Goal: Book appointment/travel/reservation

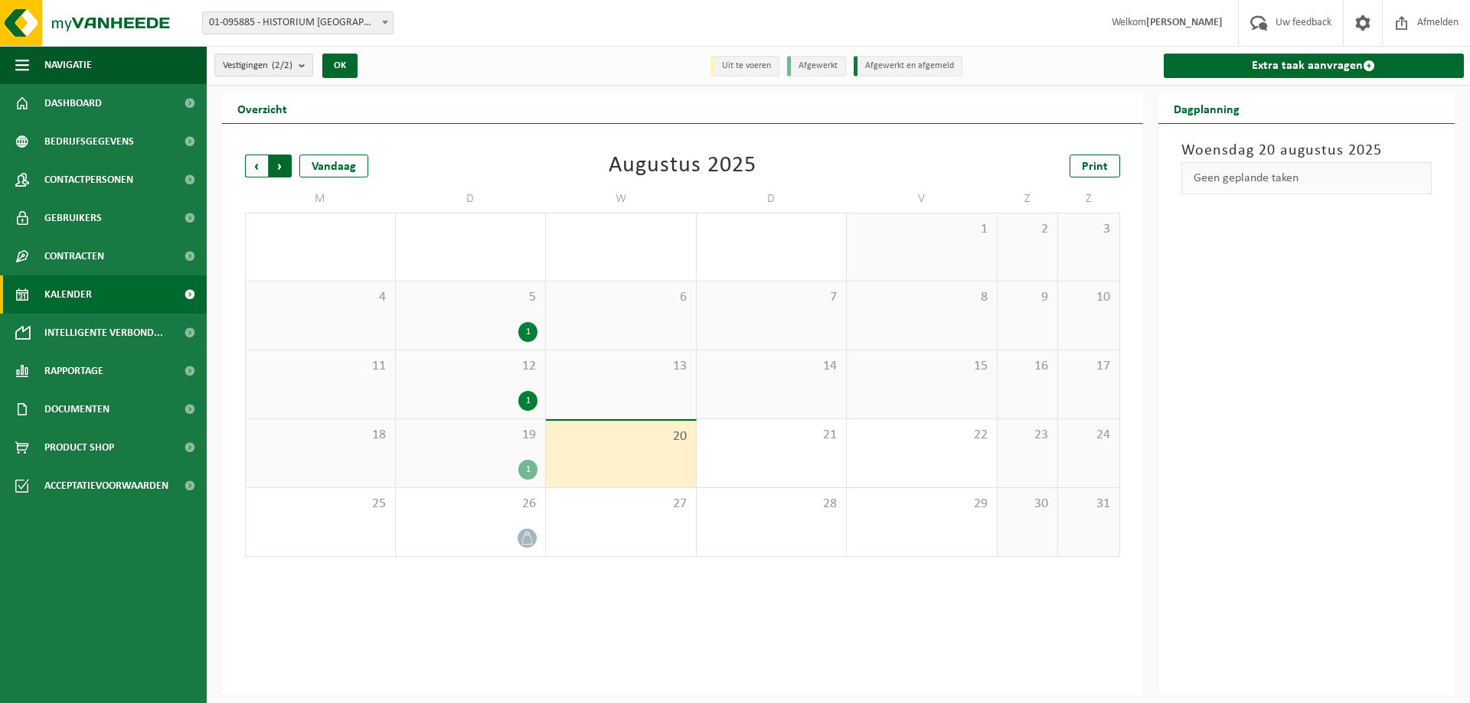
click at [259, 161] on span "Vorige" at bounding box center [256, 166] width 23 height 23
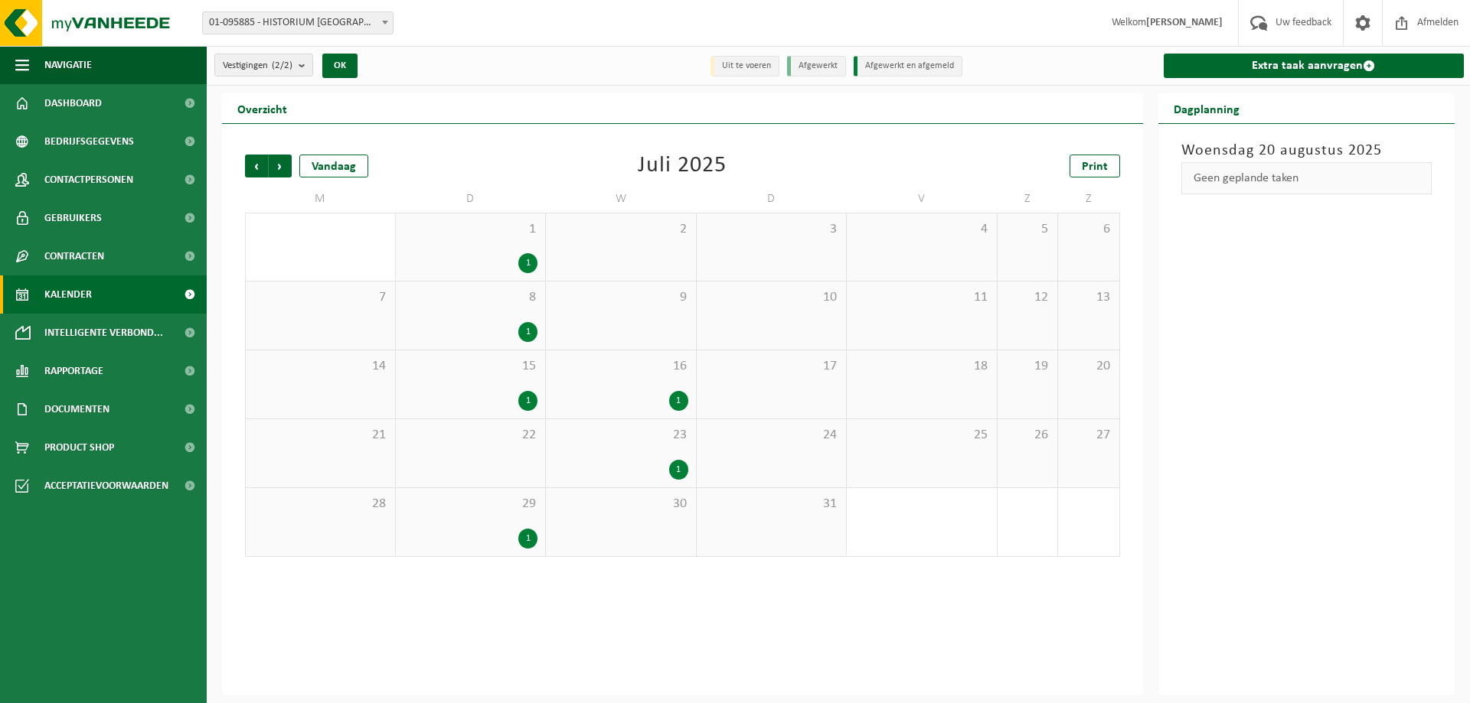
click at [667, 463] on div "1" at bounding box center [620, 470] width 135 height 20
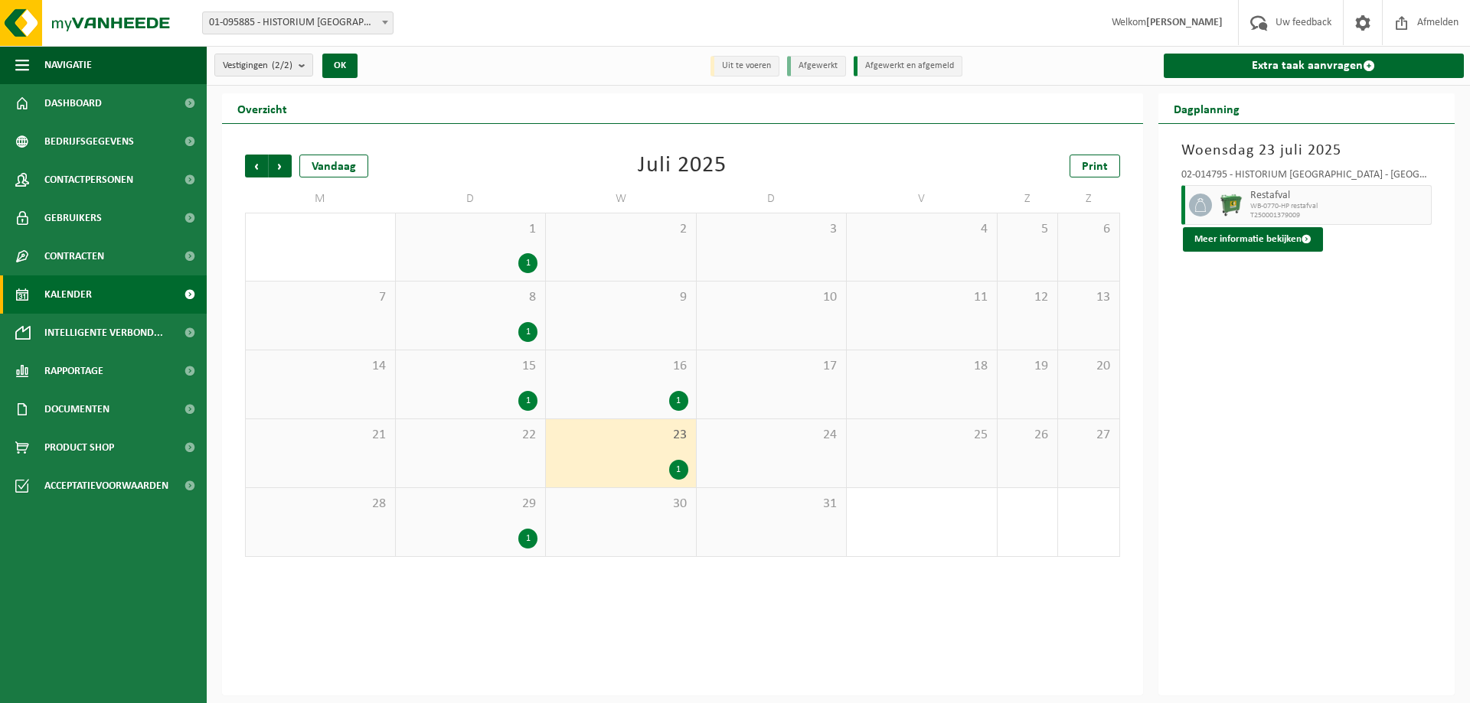
click at [674, 402] on div "1" at bounding box center [678, 401] width 19 height 20
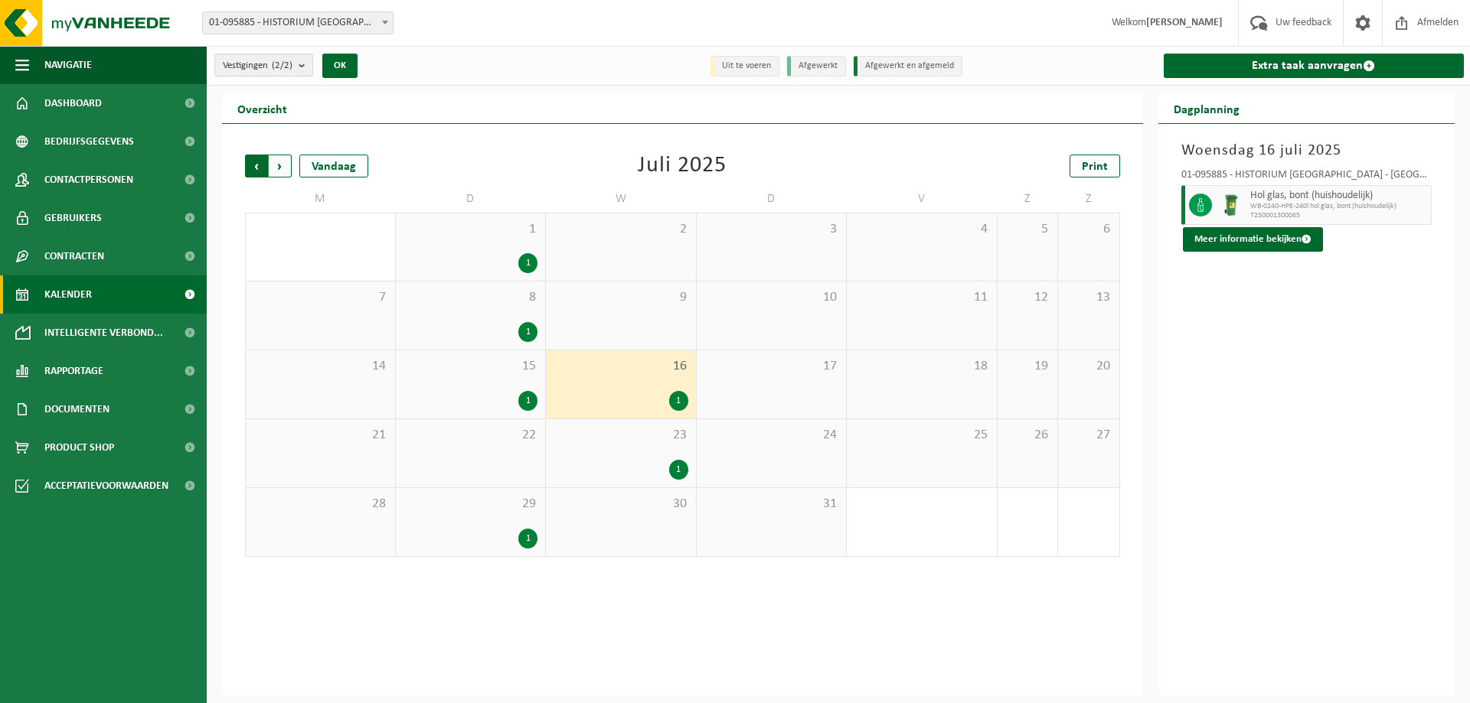
click at [282, 169] on span "Volgende" at bounding box center [280, 166] width 23 height 23
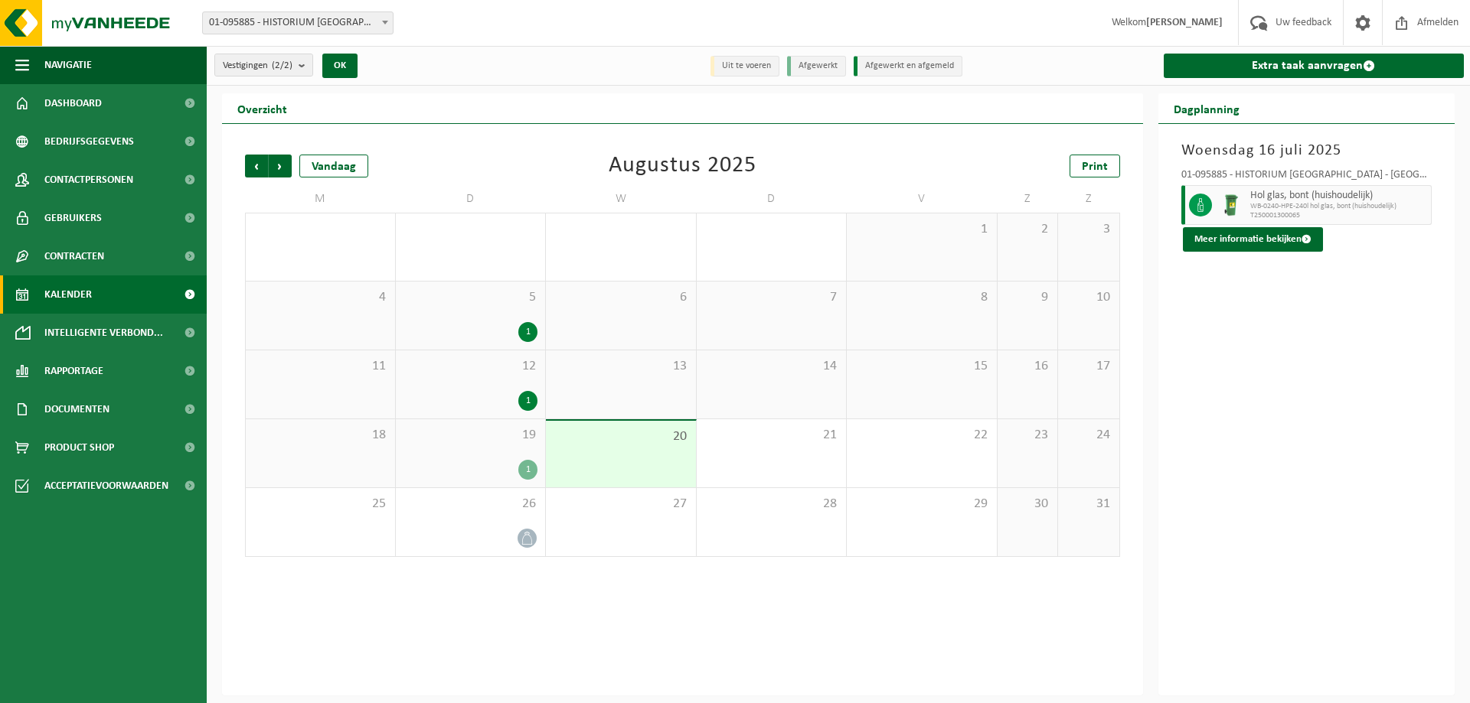
click at [524, 466] on div "1" at bounding box center [527, 470] width 19 height 20
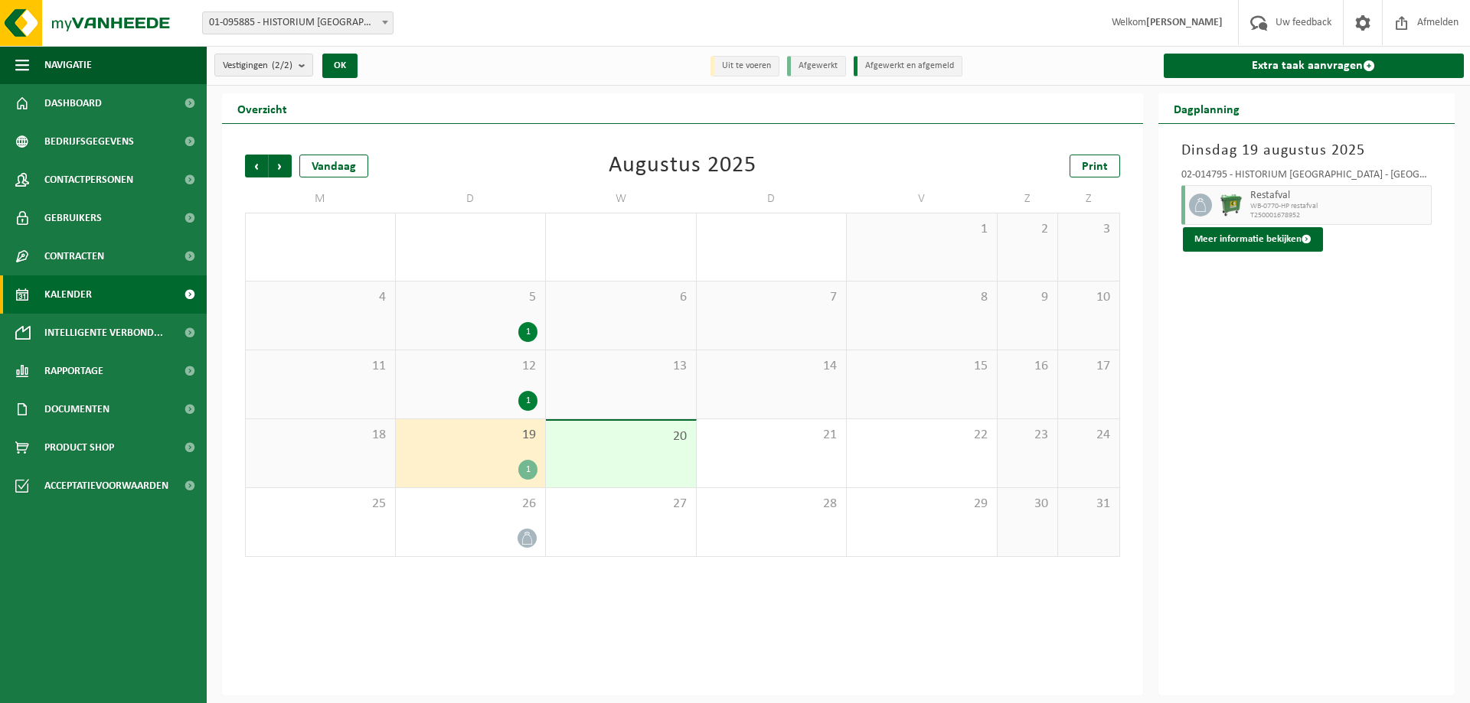
click at [527, 404] on div "1" at bounding box center [527, 401] width 19 height 20
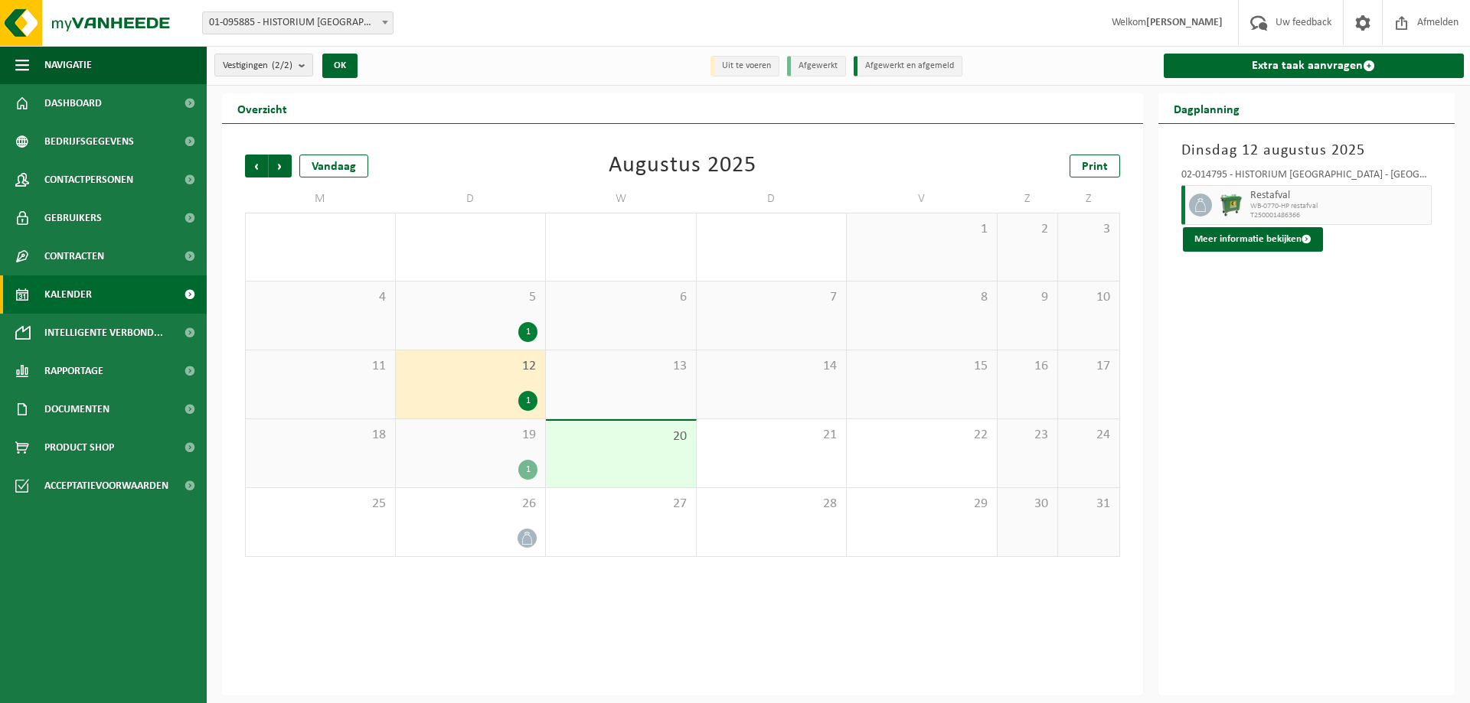
click at [528, 331] on div "1" at bounding box center [527, 332] width 19 height 20
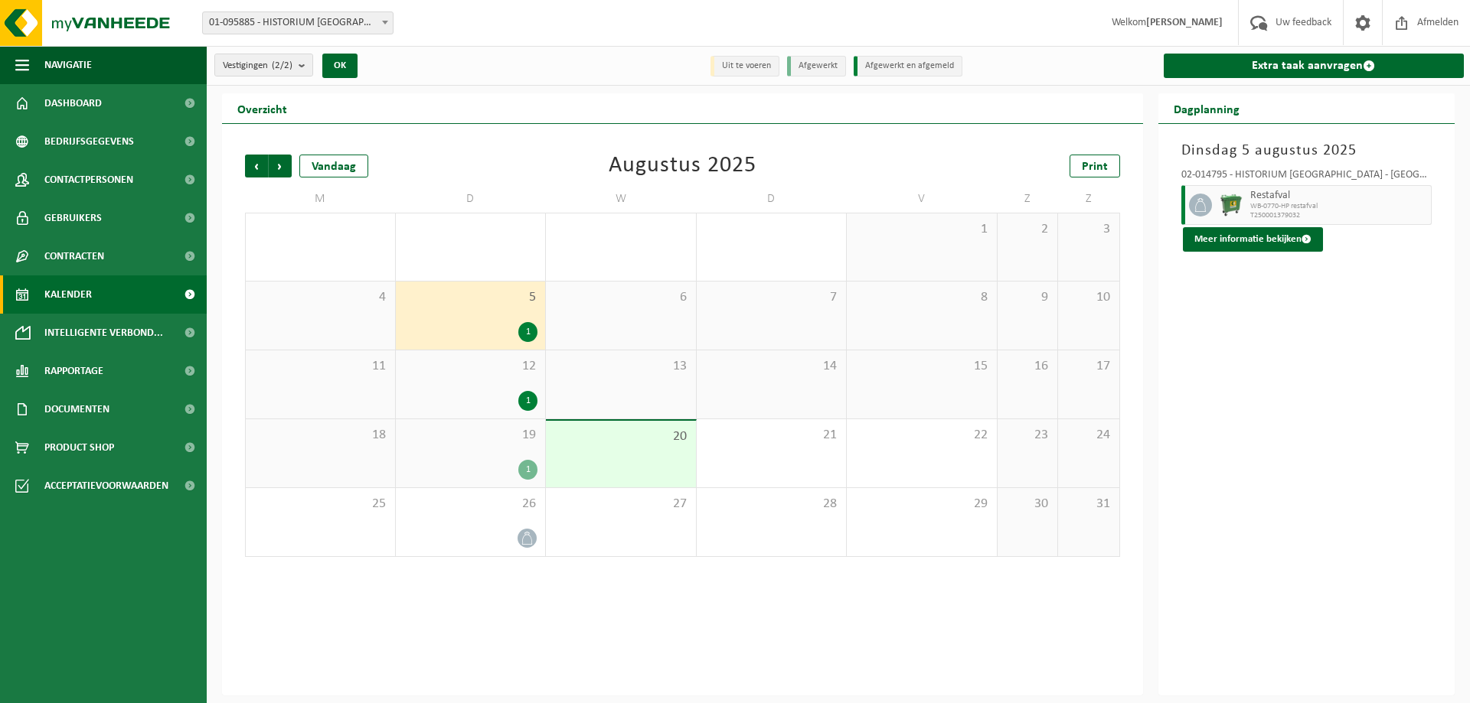
click at [268, 161] on div "Volgende" at bounding box center [280, 166] width 24 height 23
click at [278, 162] on span "Volgende" at bounding box center [280, 166] width 23 height 23
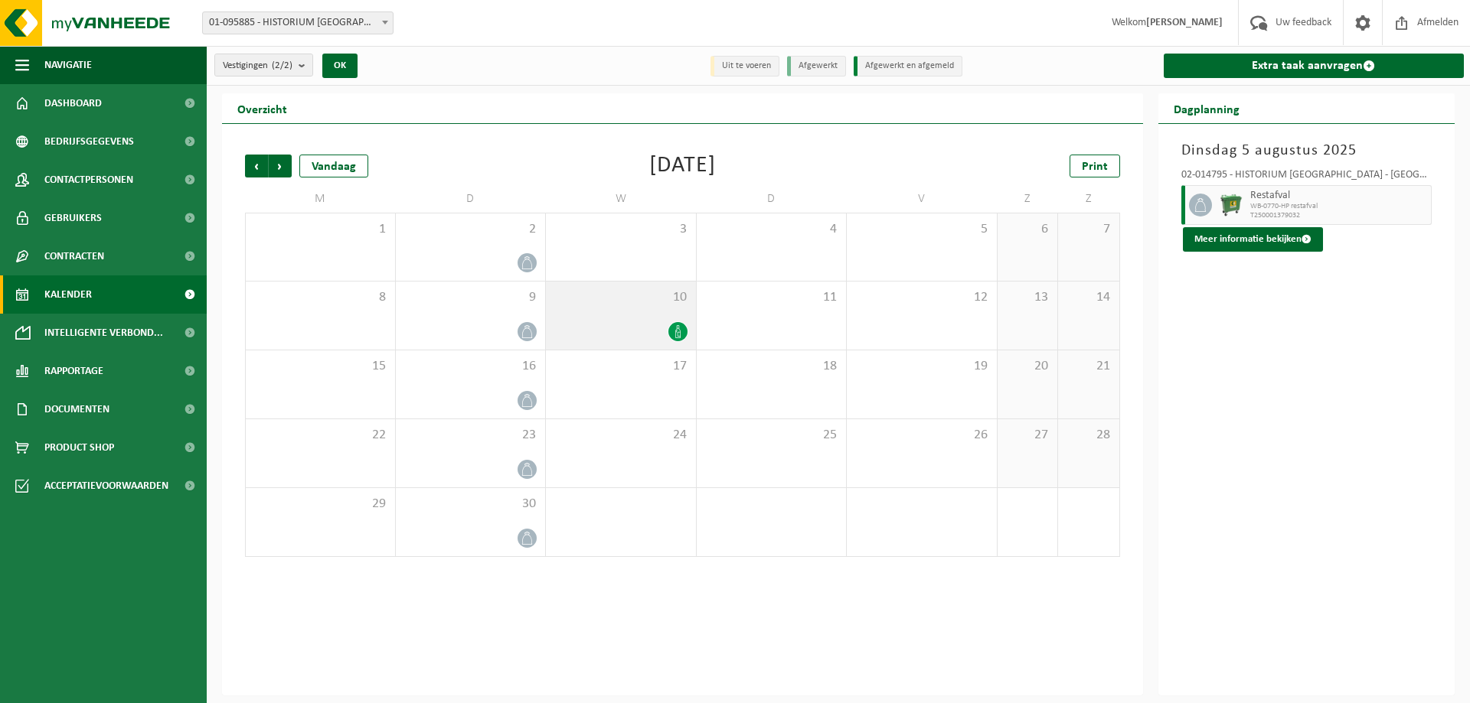
click at [674, 332] on icon at bounding box center [677, 331] width 13 height 13
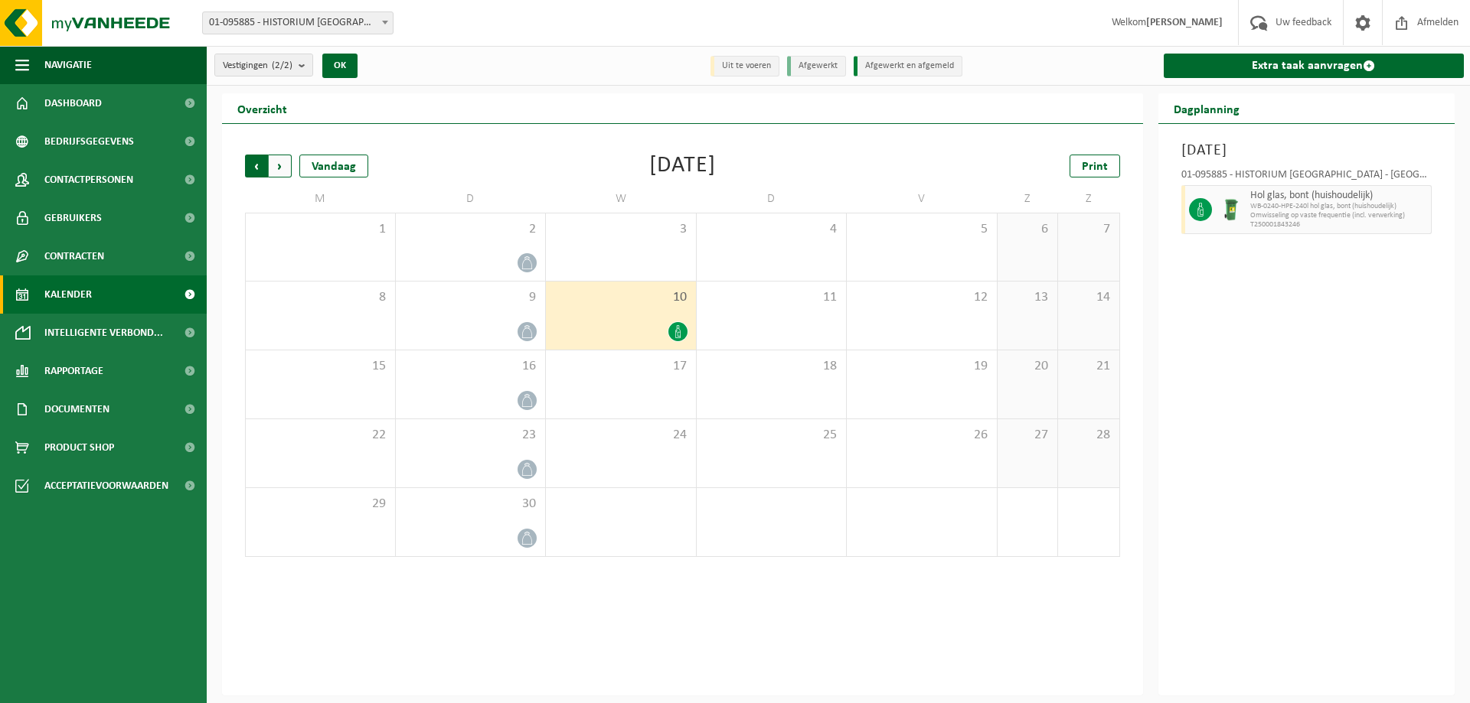
click at [285, 161] on span "Volgende" at bounding box center [280, 166] width 23 height 23
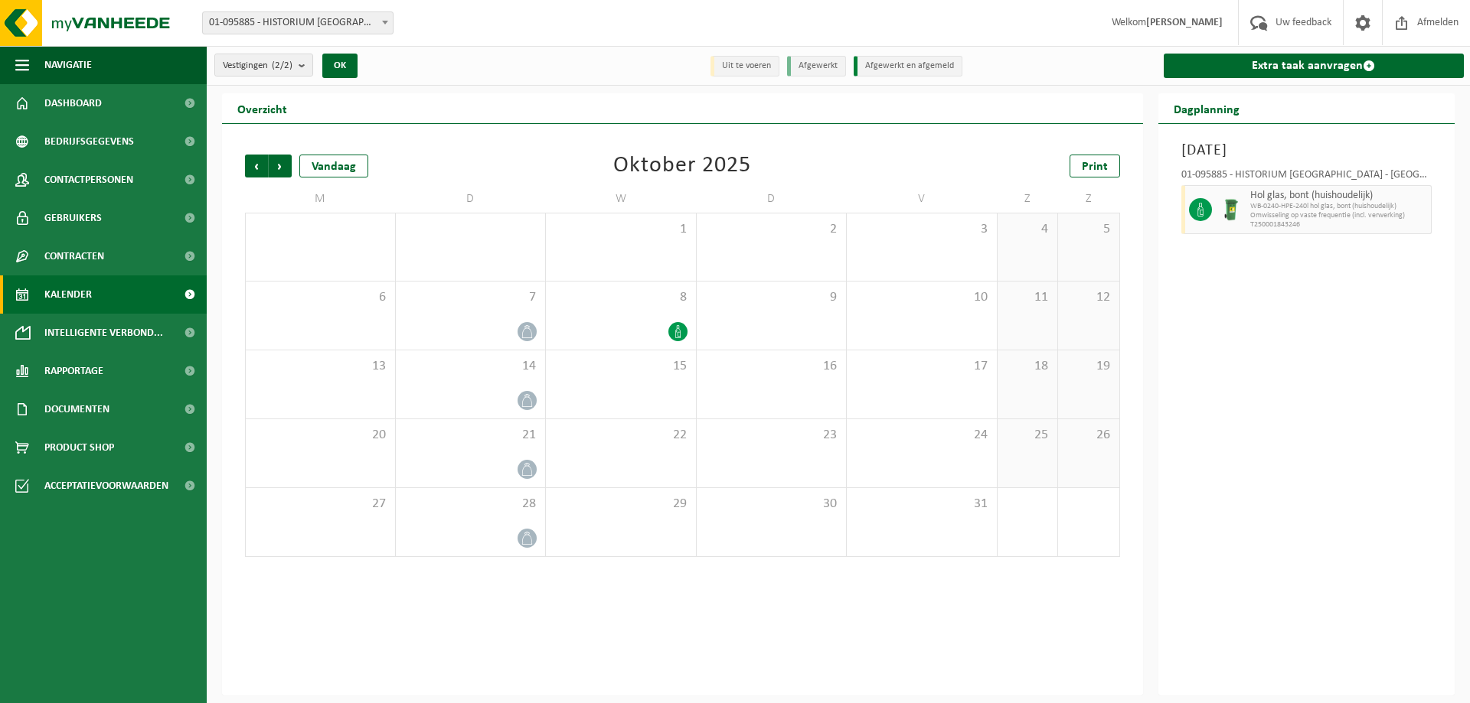
click at [285, 161] on span "Volgende" at bounding box center [280, 166] width 23 height 23
click at [250, 165] on span "Vorige" at bounding box center [256, 166] width 23 height 23
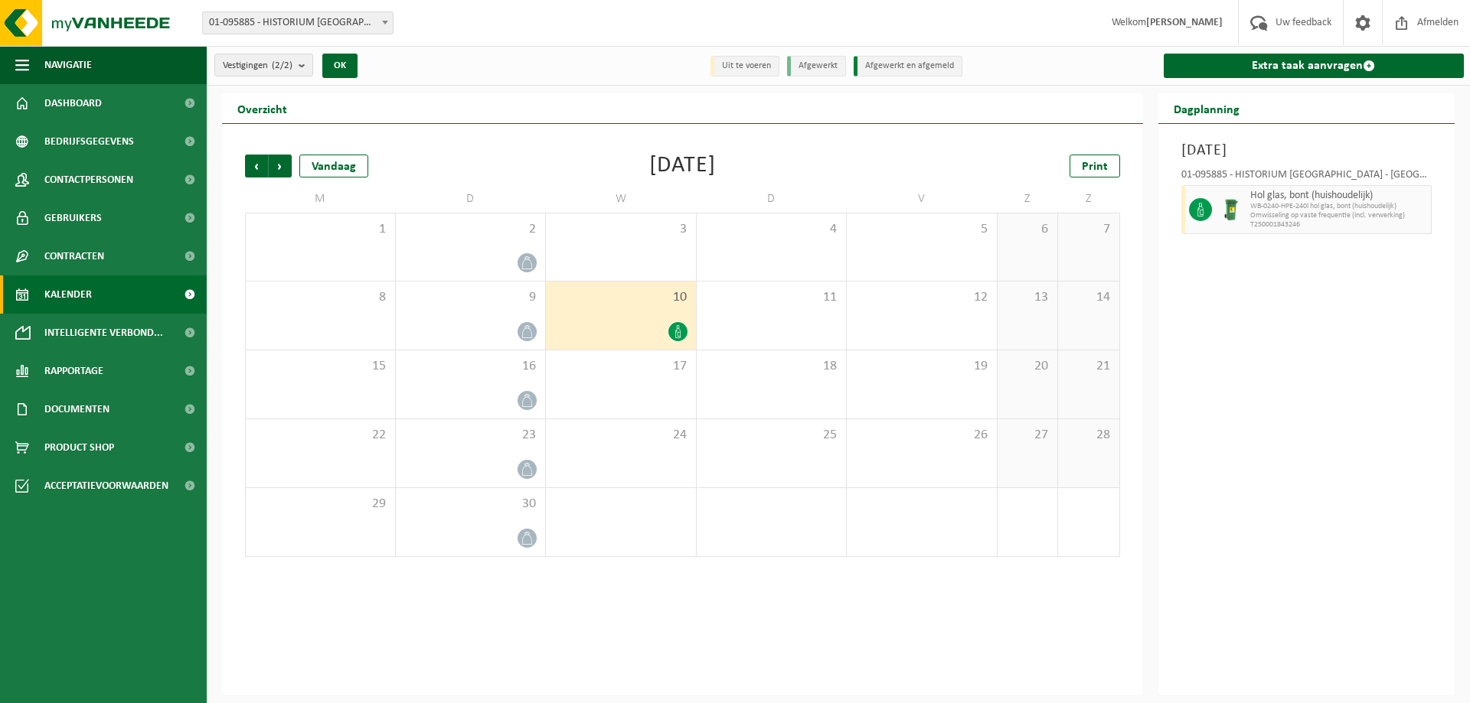
click at [250, 165] on span "Vorige" at bounding box center [256, 166] width 23 height 23
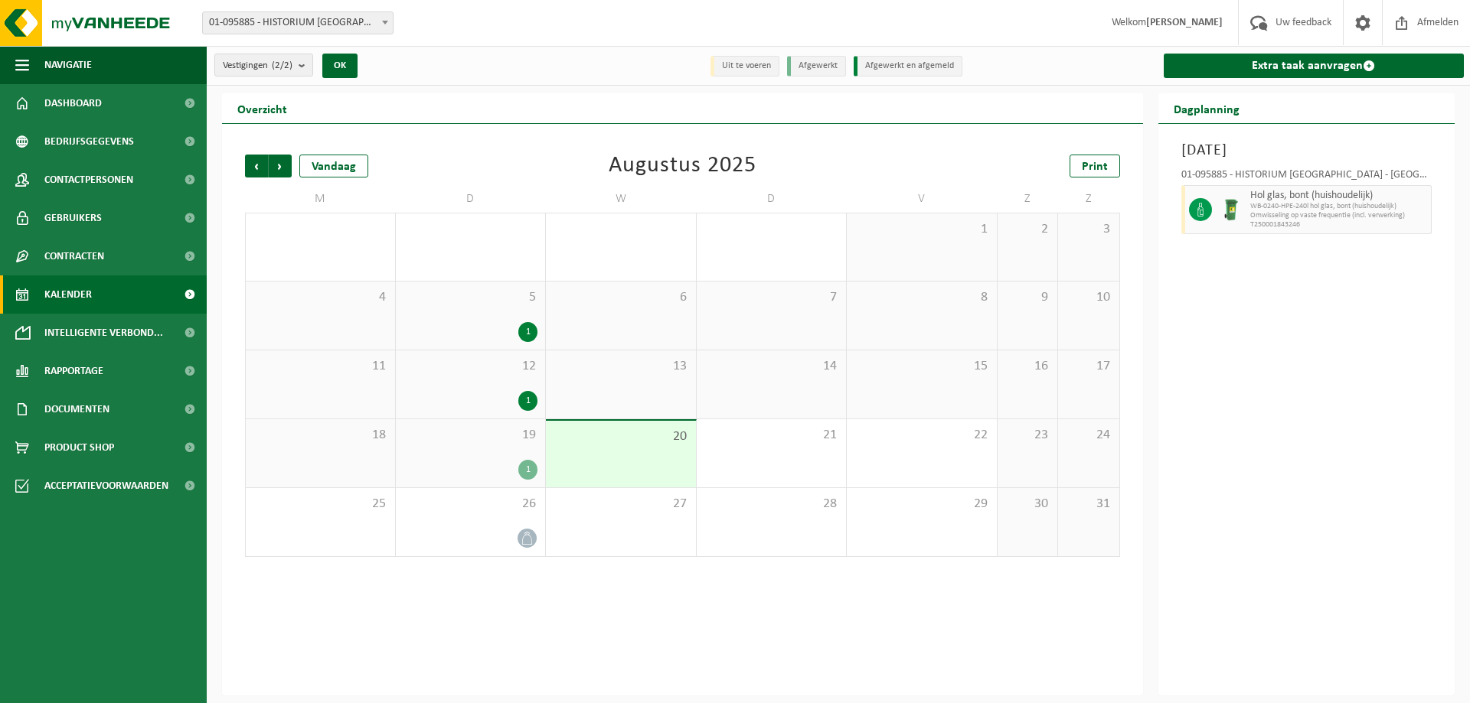
click at [525, 332] on div "1" at bounding box center [527, 332] width 19 height 20
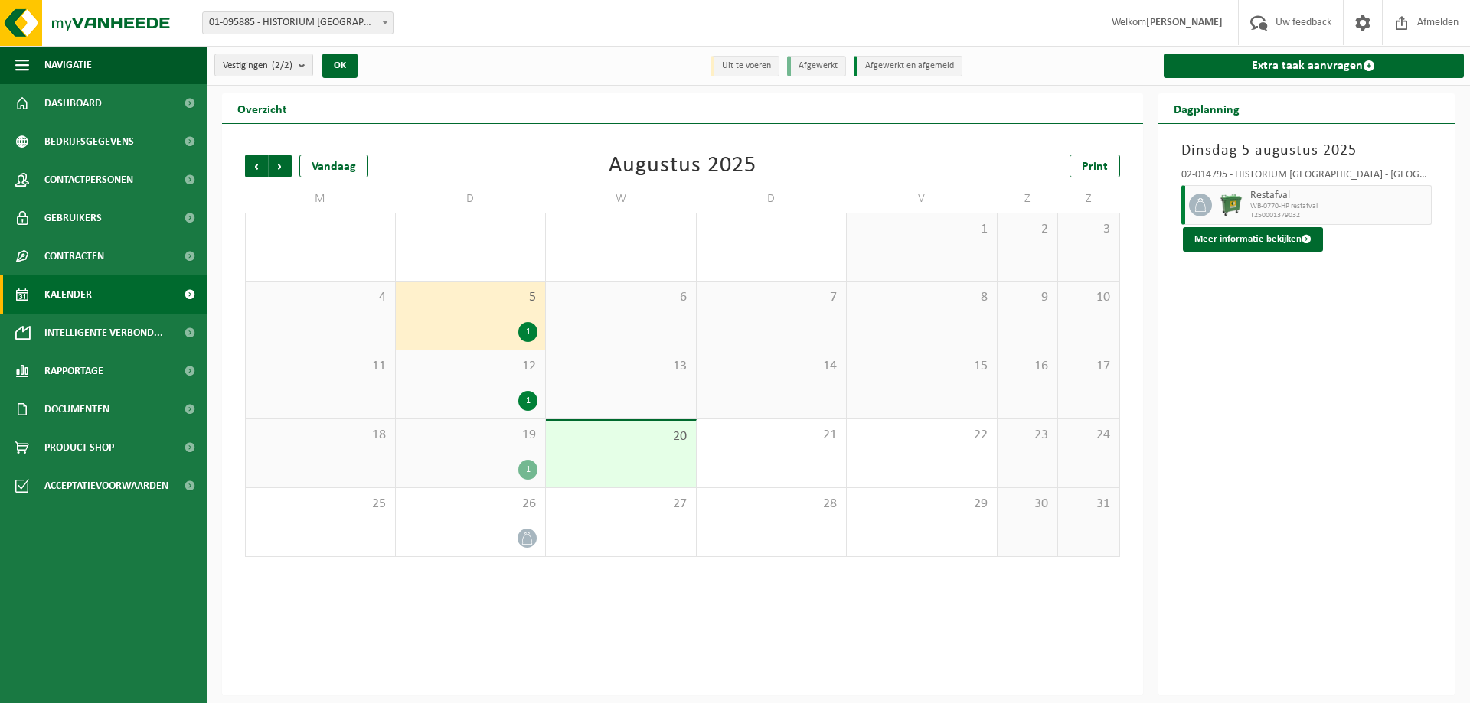
click at [529, 396] on div "1" at bounding box center [527, 401] width 19 height 20
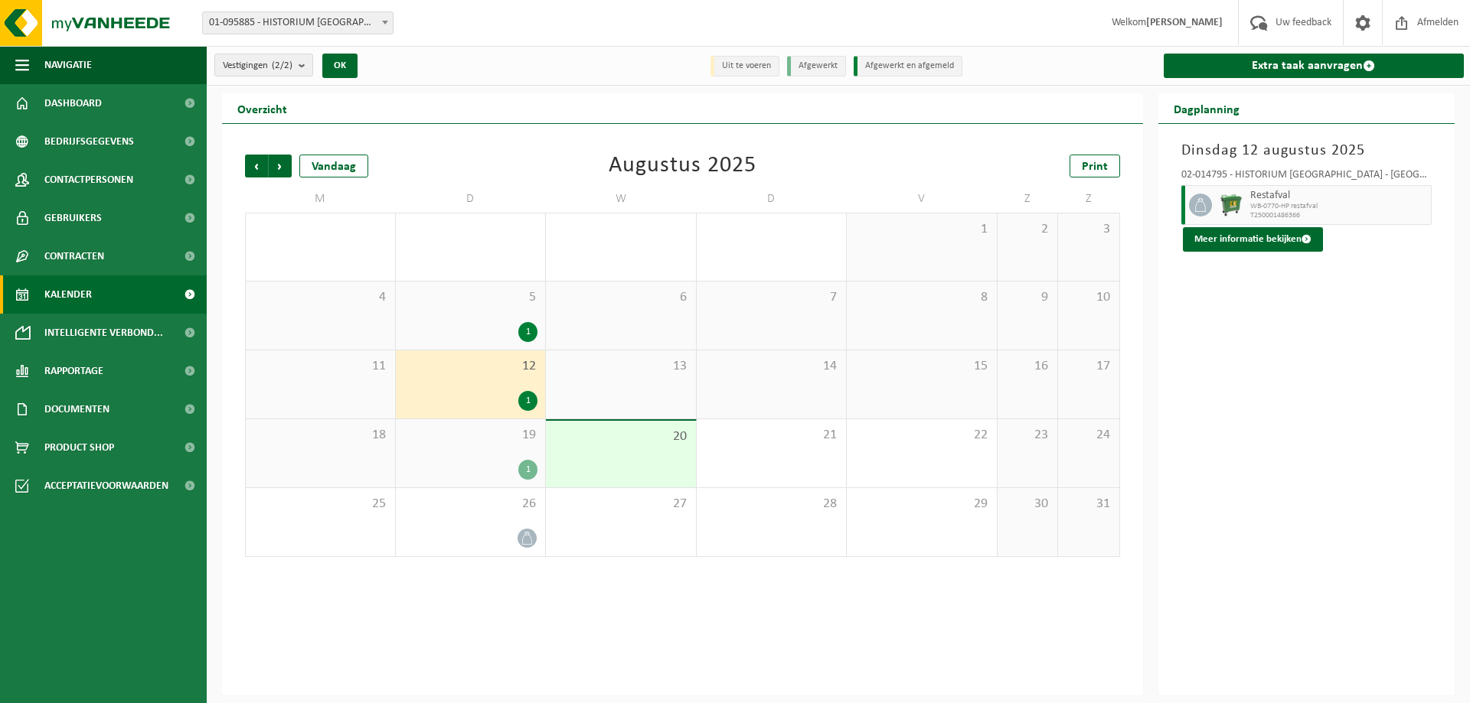
click at [531, 476] on div "1" at bounding box center [527, 470] width 19 height 20
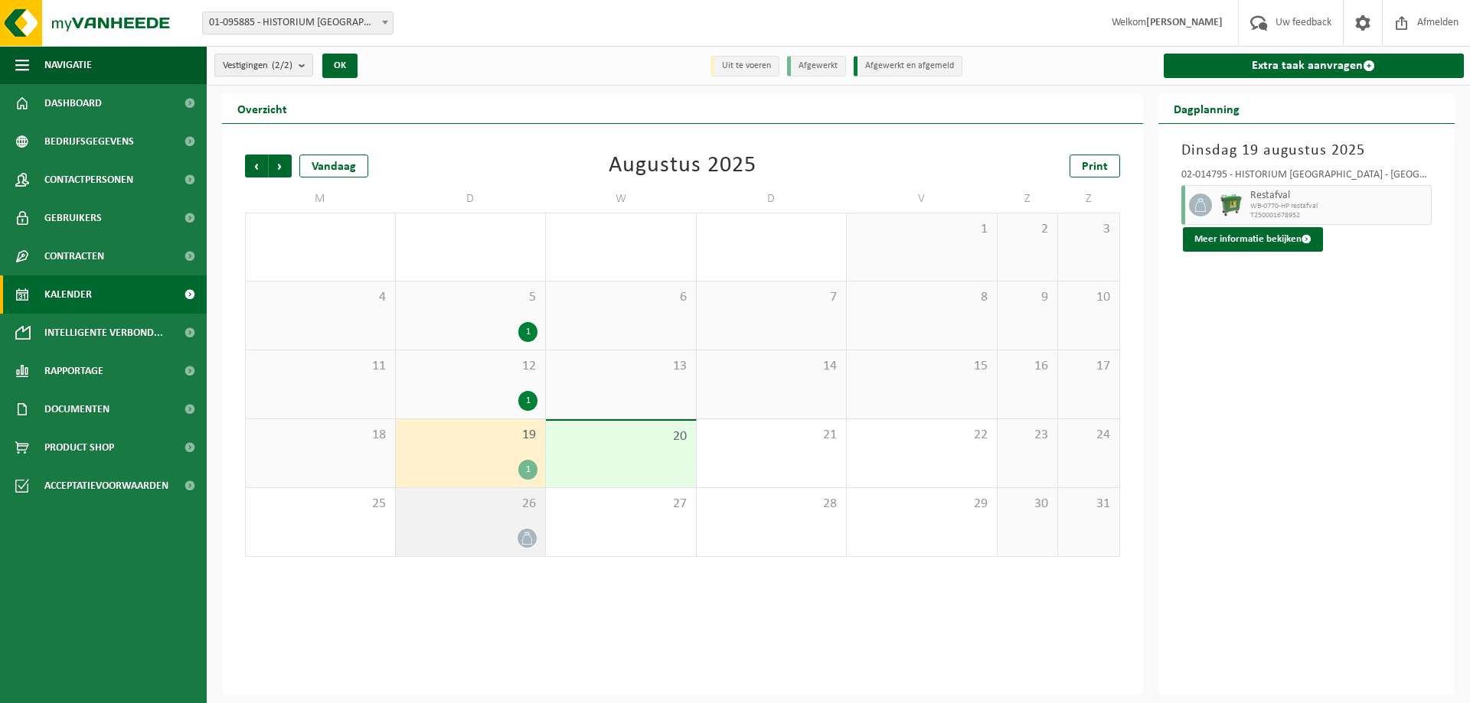
click at [530, 536] on icon at bounding box center [526, 538] width 13 height 13
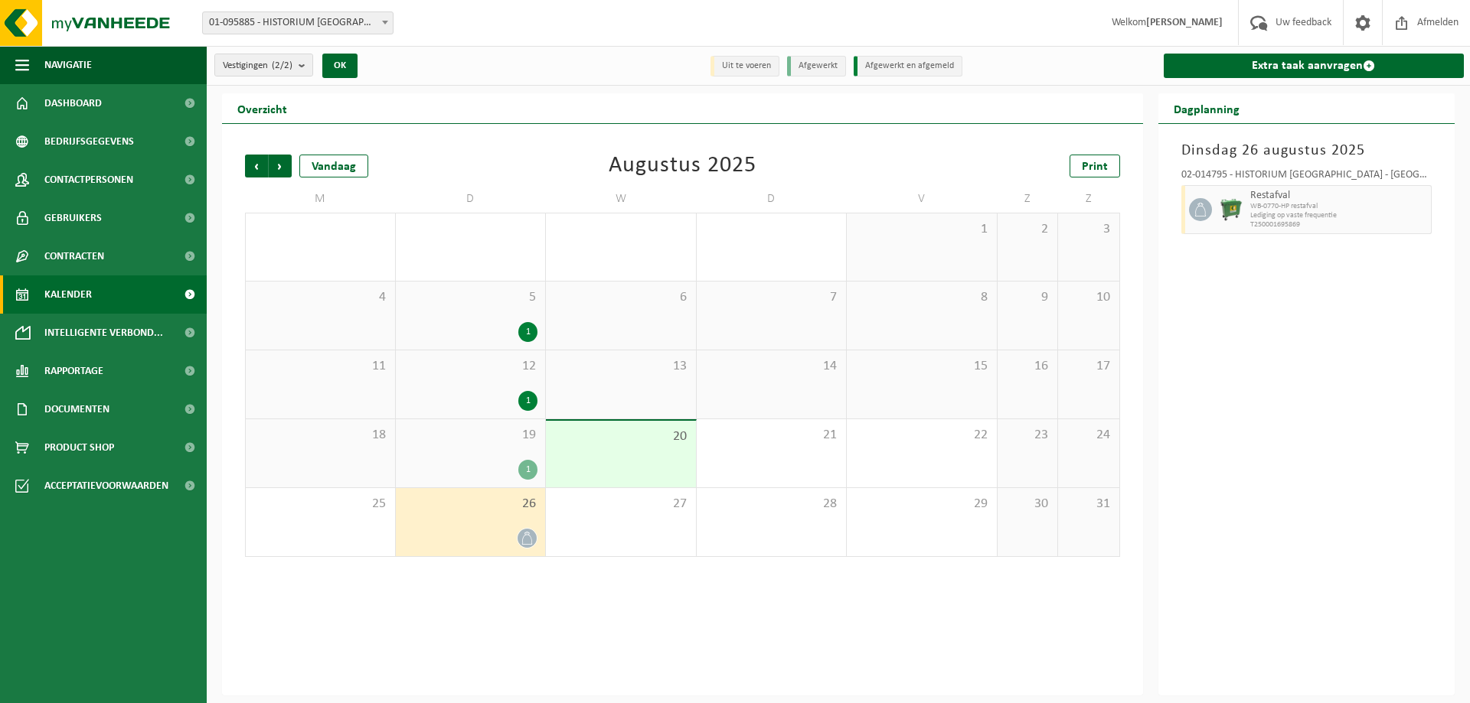
click at [528, 471] on div "1" at bounding box center [527, 470] width 19 height 20
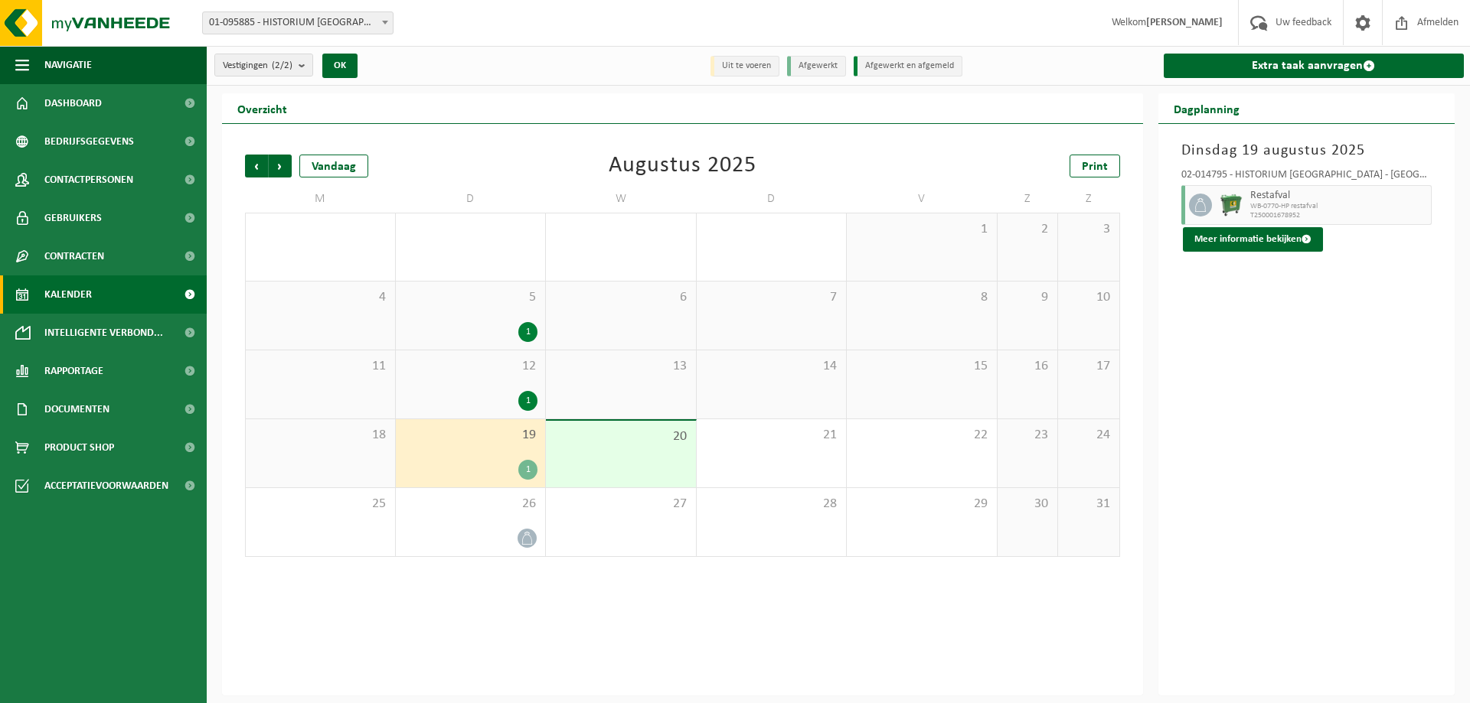
click at [532, 397] on div "1" at bounding box center [527, 401] width 19 height 20
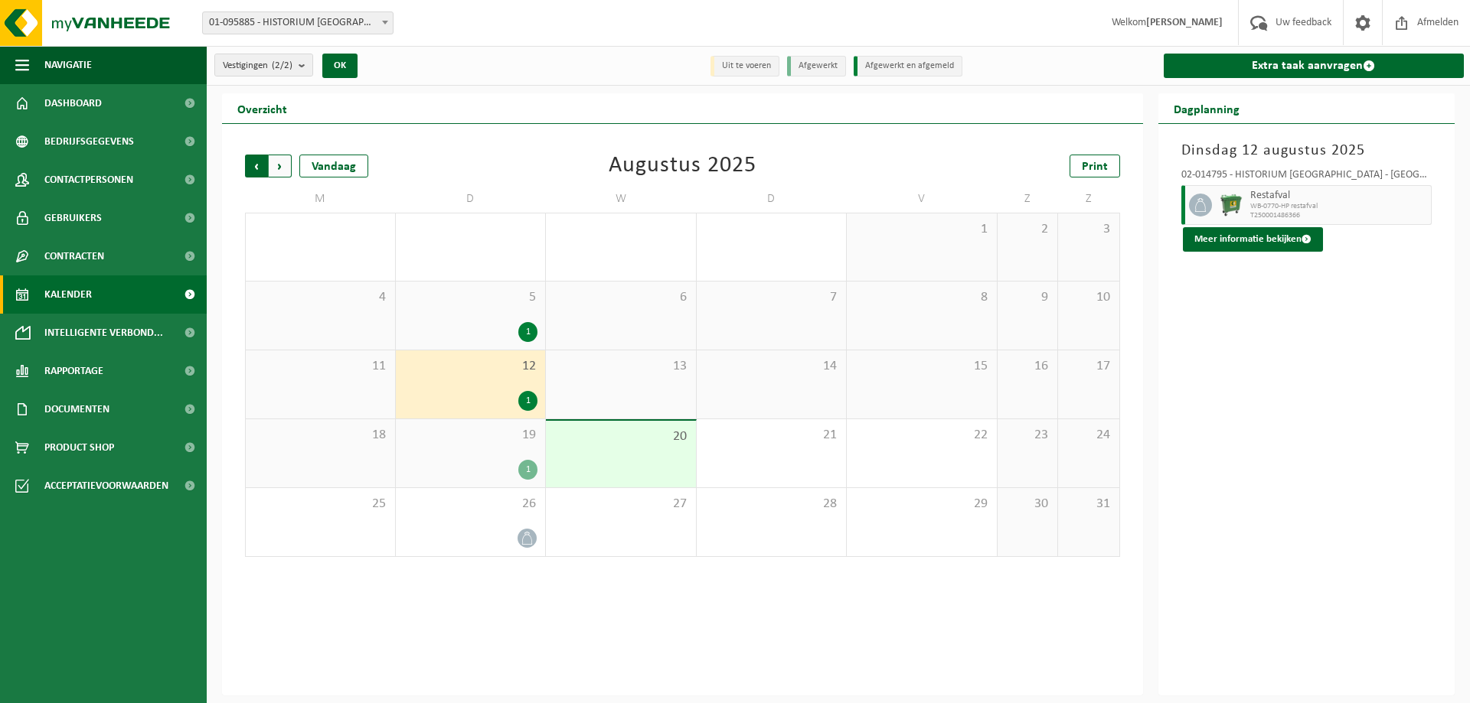
click at [283, 171] on span "Volgende" at bounding box center [280, 166] width 23 height 23
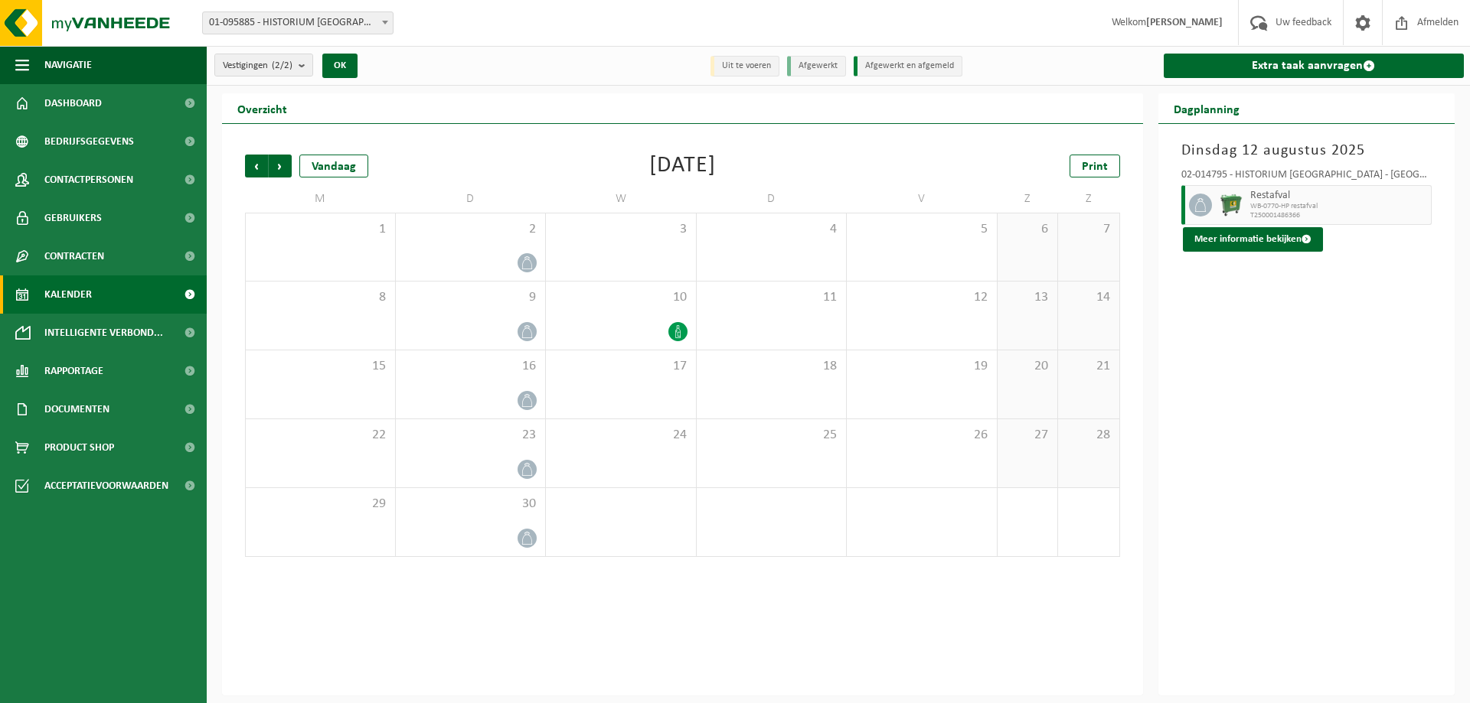
click at [283, 171] on span "Volgende" at bounding box center [280, 166] width 23 height 23
click at [279, 166] on span "Volgende" at bounding box center [280, 166] width 23 height 23
click at [278, 165] on span "Volgende" at bounding box center [280, 166] width 23 height 23
click at [254, 165] on span "Vorige" at bounding box center [256, 166] width 23 height 23
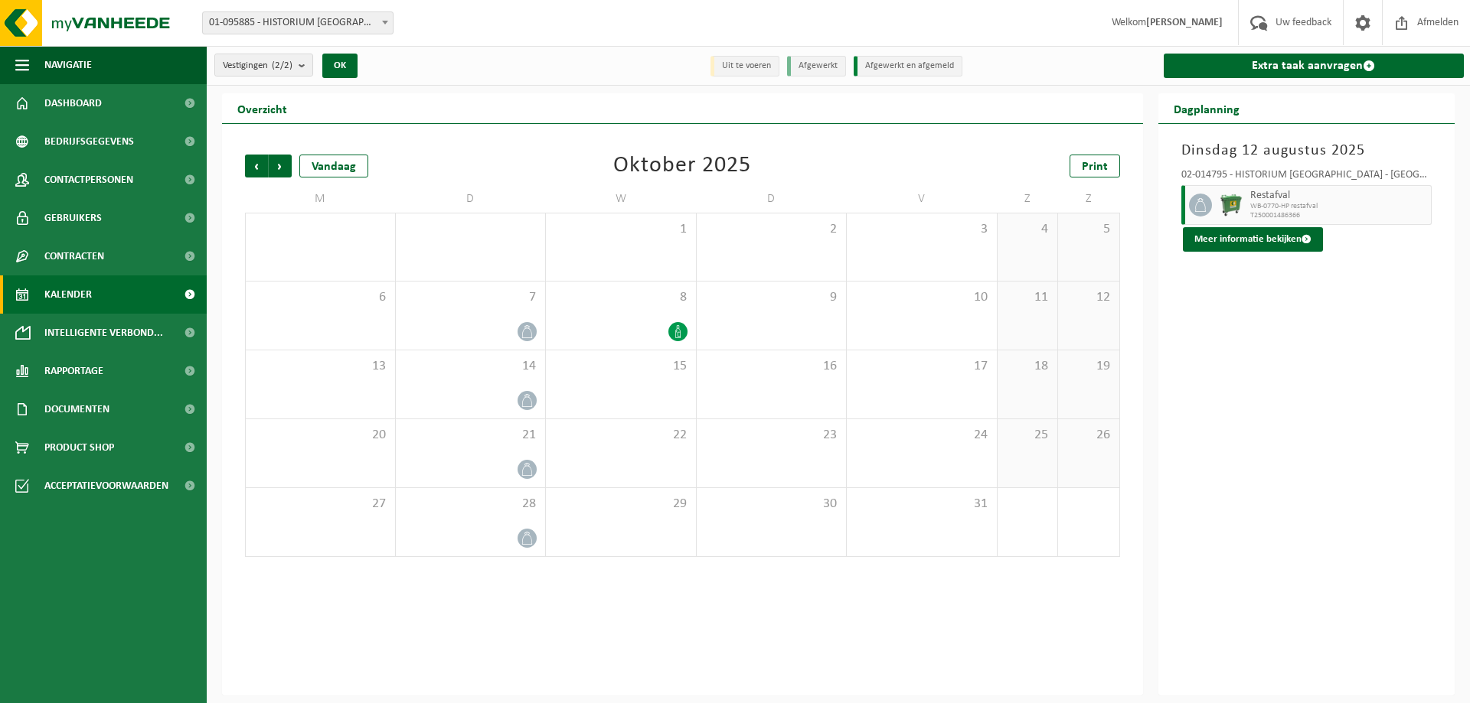
click at [254, 165] on span "Vorige" at bounding box center [256, 166] width 23 height 23
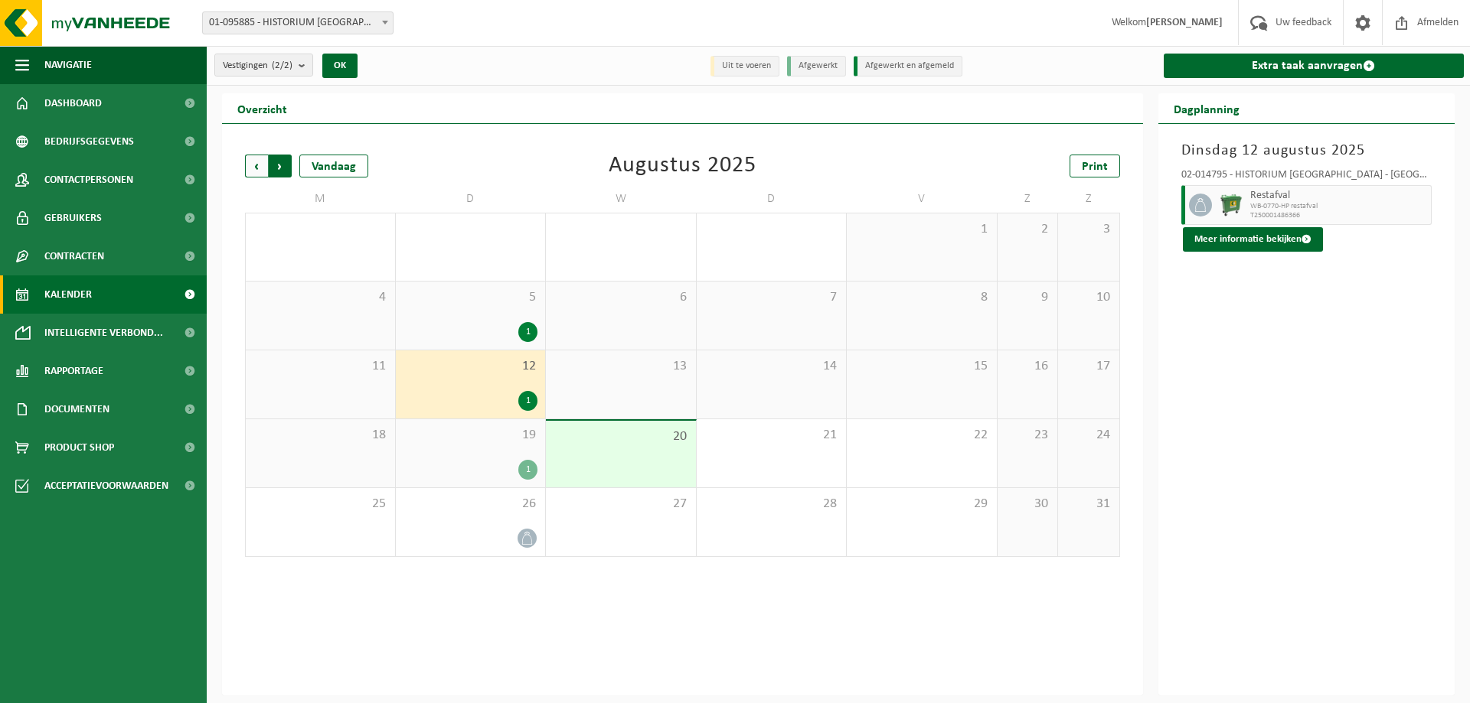
click at [257, 167] on span "Vorige" at bounding box center [256, 166] width 23 height 23
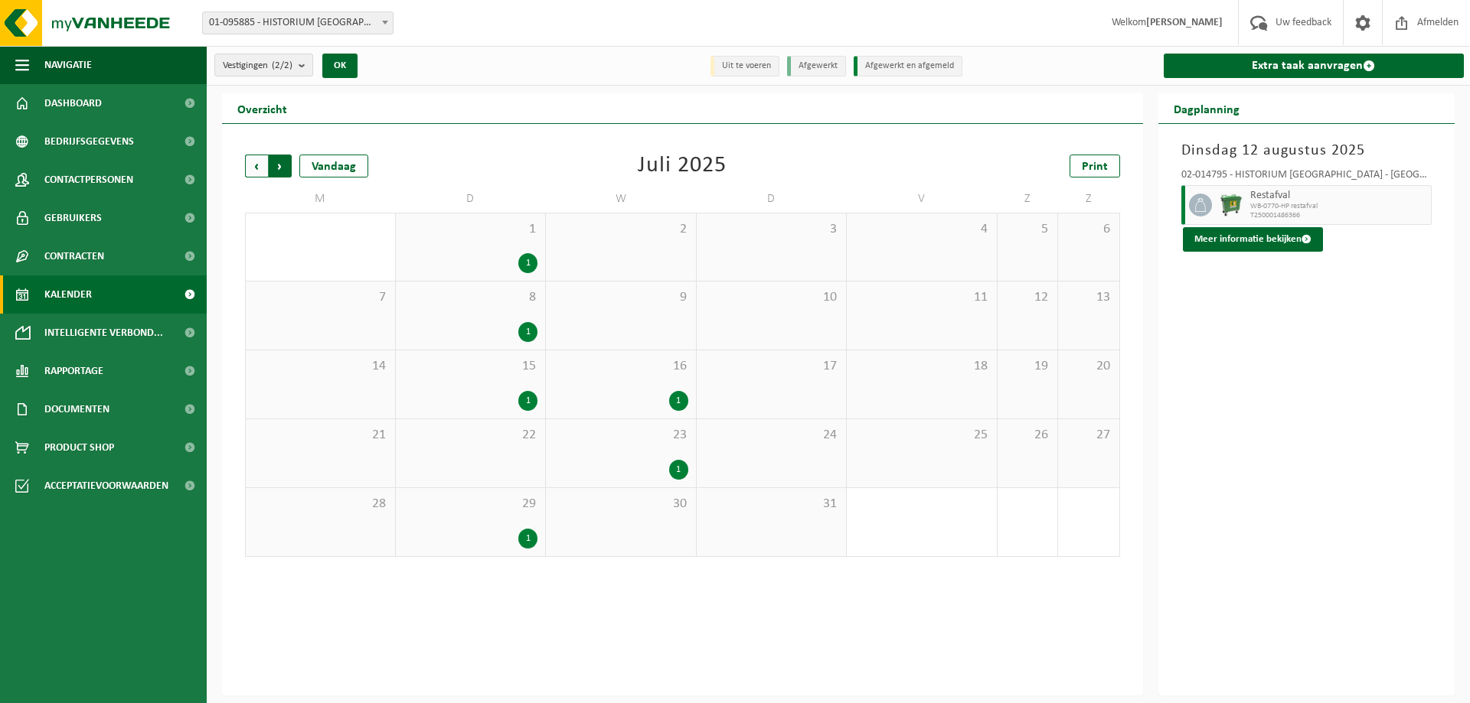
click at [252, 164] on span "Vorige" at bounding box center [256, 166] width 23 height 23
click at [282, 173] on span "Volgende" at bounding box center [280, 166] width 23 height 23
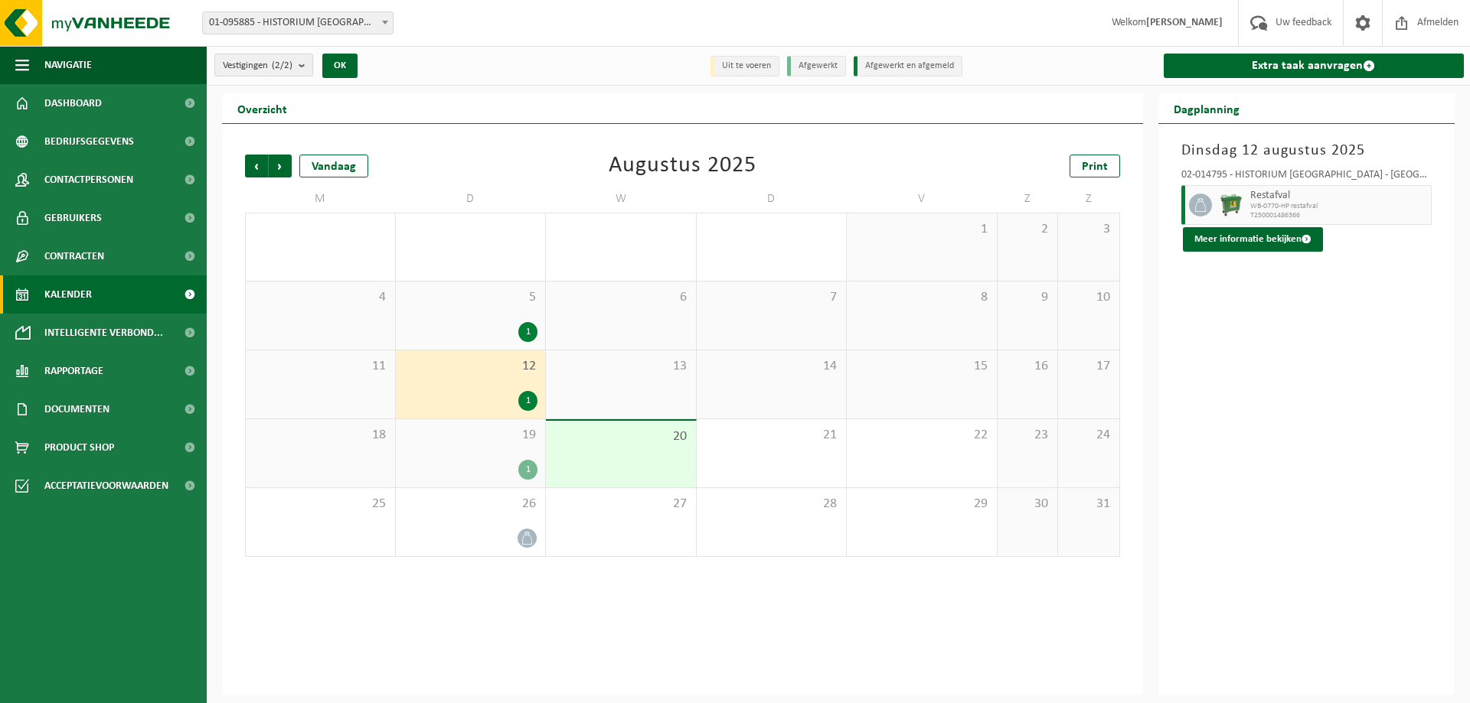
click at [282, 173] on span "Volgende" at bounding box center [280, 166] width 23 height 23
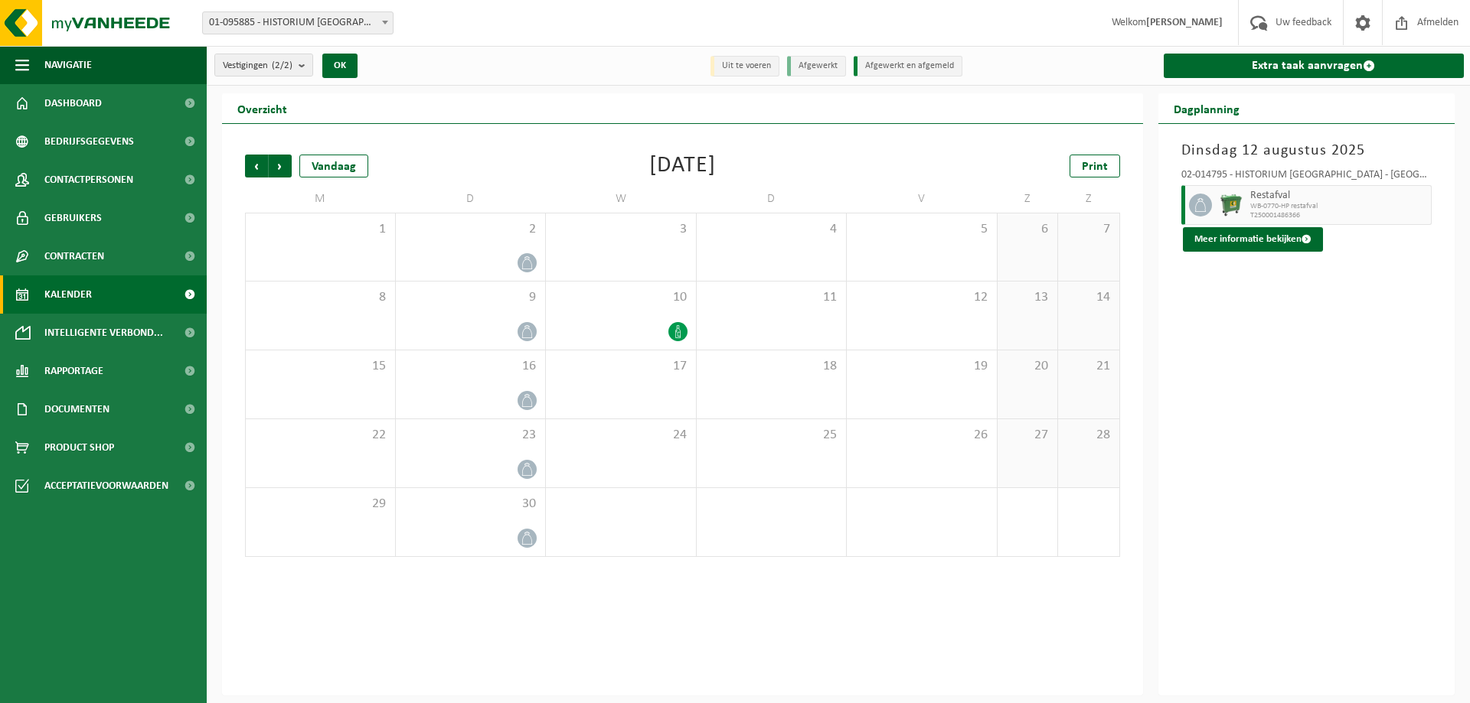
click at [282, 173] on span "Volgende" at bounding box center [280, 166] width 23 height 23
click at [258, 173] on span "Vorige" at bounding box center [256, 166] width 23 height 23
click at [679, 329] on icon at bounding box center [677, 331] width 5 height 13
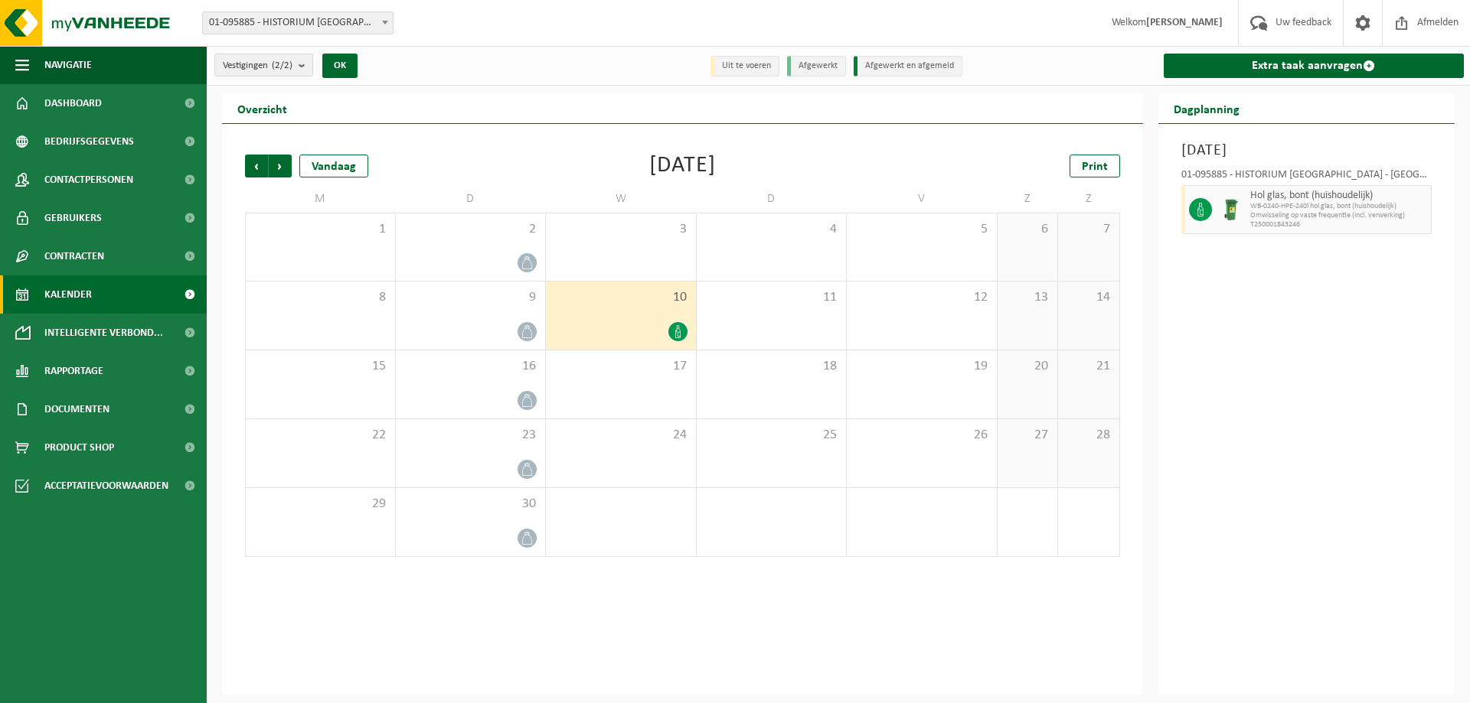
click at [1252, 318] on div "[DATE] 01-095885 - HISTORIUM NV - [GEOGRAPHIC_DATA], bont (huishoudelijk) WB-02…" at bounding box center [1306, 410] width 297 height 572
click at [1320, 461] on div "[DATE] 01-095885 - HISTORIUM NV - [GEOGRAPHIC_DATA], bont (huishoudelijk) WB-02…" at bounding box center [1306, 410] width 297 height 572
click at [278, 168] on span "Volgende" at bounding box center [280, 166] width 23 height 23
